Goal: Task Accomplishment & Management: Check status

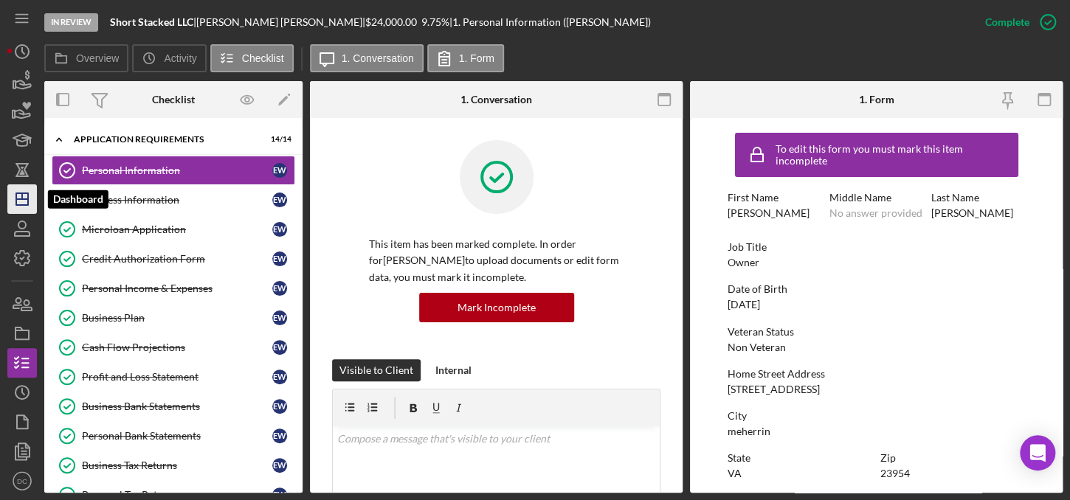
click at [32, 198] on icon "Icon/Dashboard" at bounding box center [22, 199] width 37 height 37
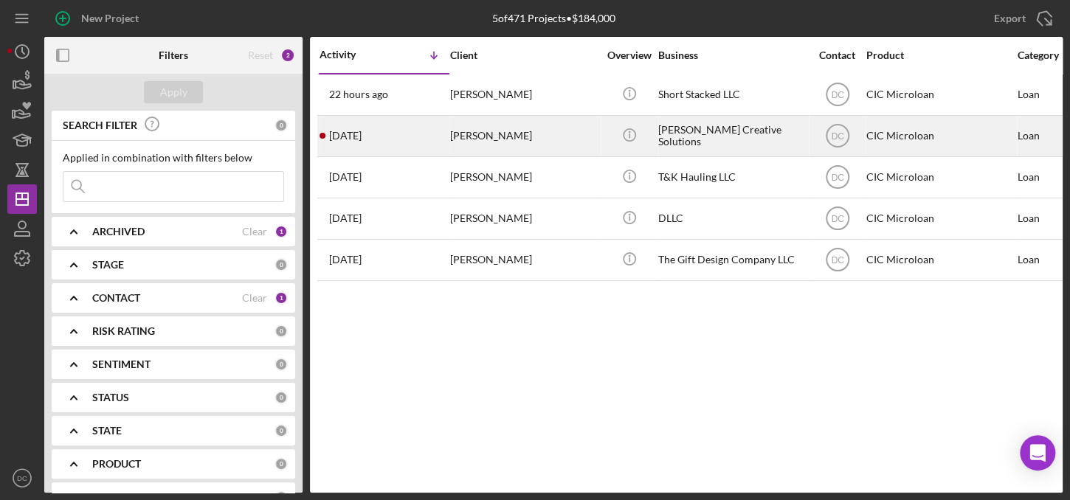
click at [490, 138] on div "[PERSON_NAME]" at bounding box center [524, 136] width 148 height 39
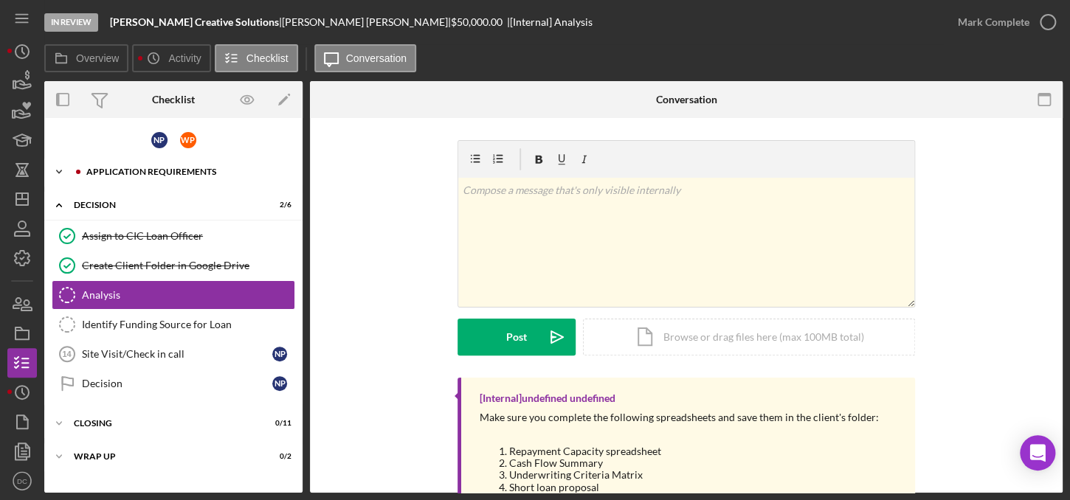
click at [181, 176] on div "Icon/Expander APPLICATION REQUIREMENTS 16 / 16" at bounding box center [173, 172] width 258 height 30
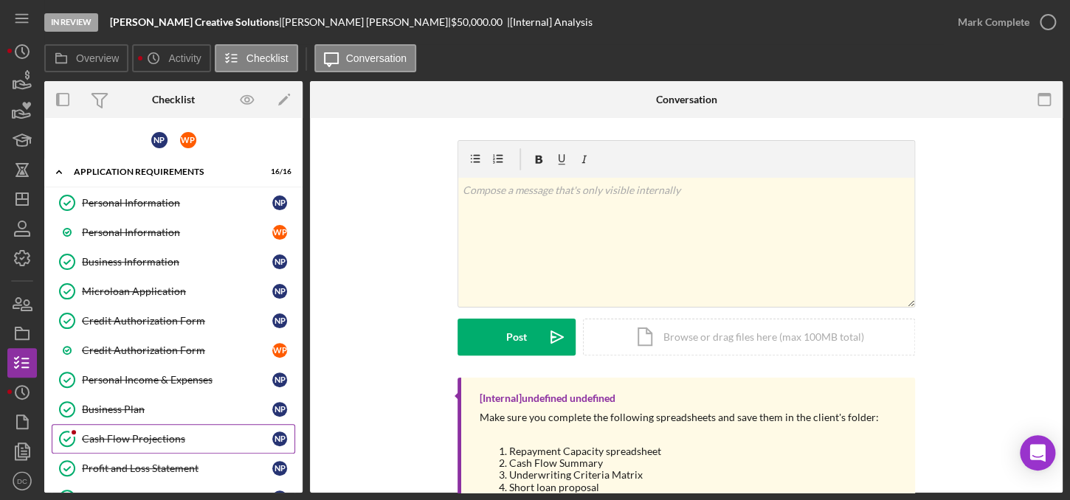
click at [159, 439] on div "Cash Flow Projections" at bounding box center [177, 439] width 190 height 12
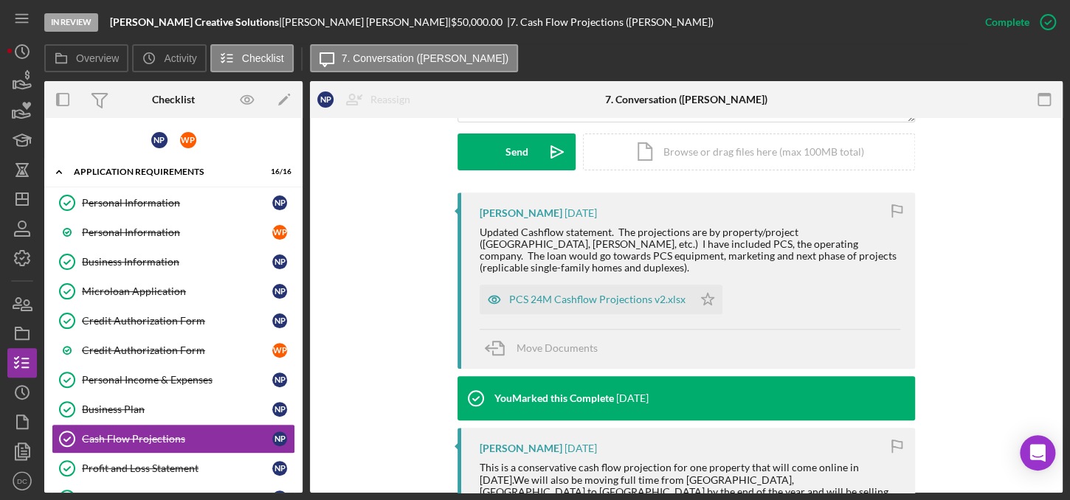
scroll to position [452, 0]
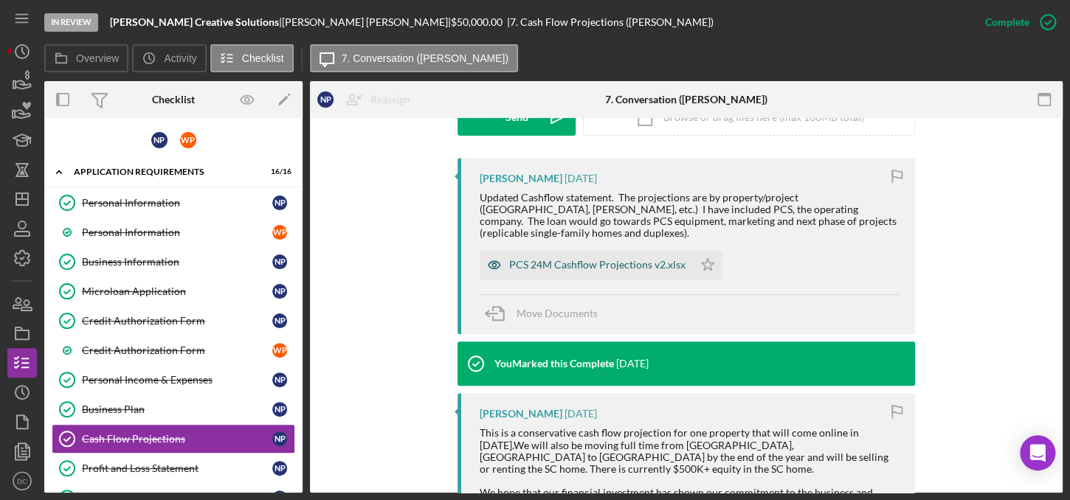
click at [619, 259] on div "PCS 24M Cashflow Projections v2.xlsx" at bounding box center [597, 265] width 176 height 12
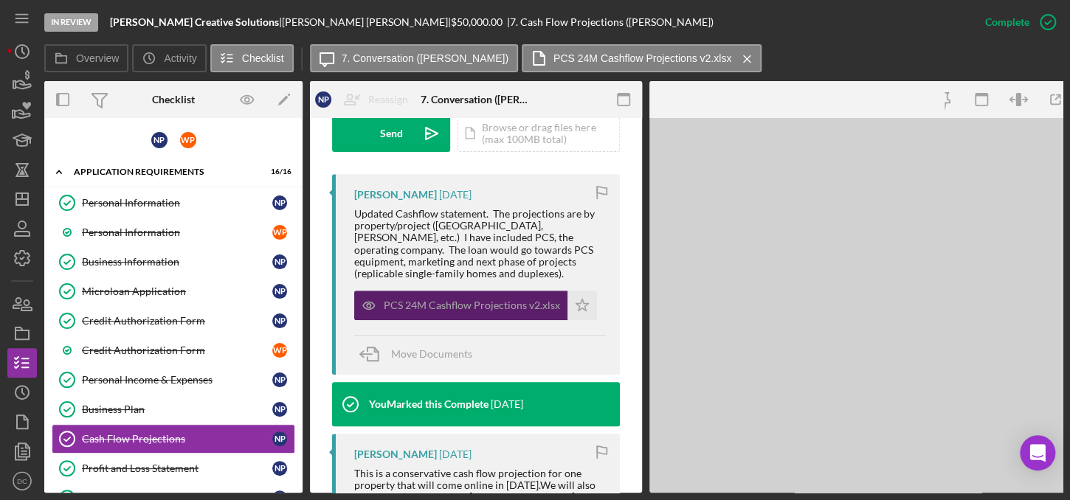
scroll to position [469, 0]
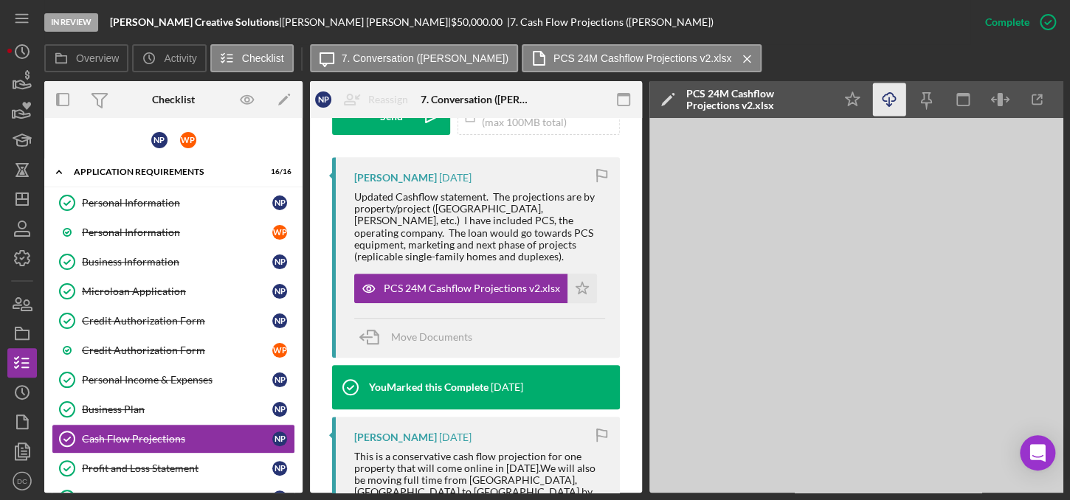
click at [891, 108] on icon "Icon/Download" at bounding box center [889, 99] width 33 height 33
